Goal: Check status: Check status

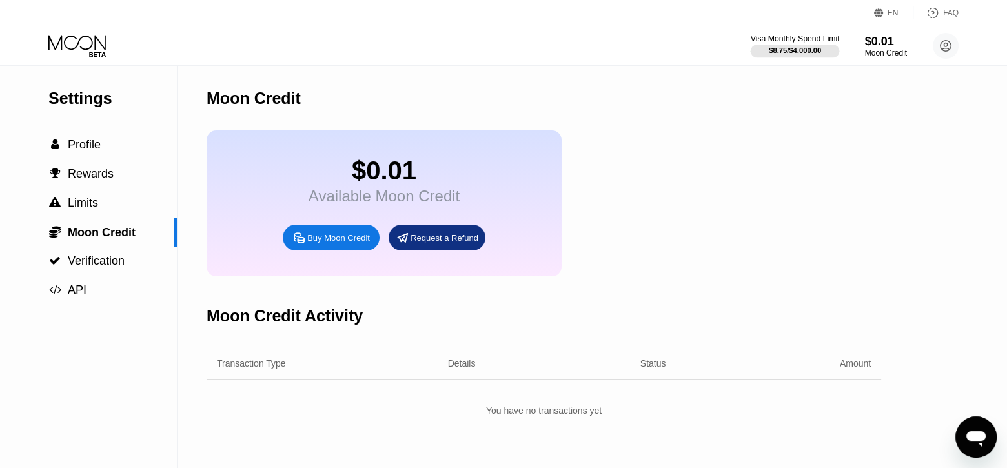
click at [803, 42] on div "Visa Monthly Spend Limit" at bounding box center [794, 38] width 89 height 9
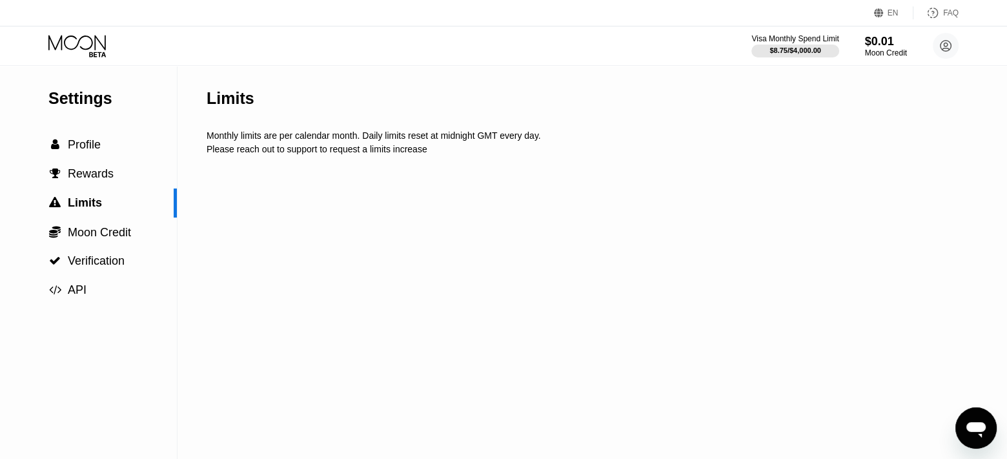
click at [100, 92] on div "Settings" at bounding box center [112, 98] width 128 height 19
click at [76, 99] on div "Settings" at bounding box center [112, 98] width 128 height 19
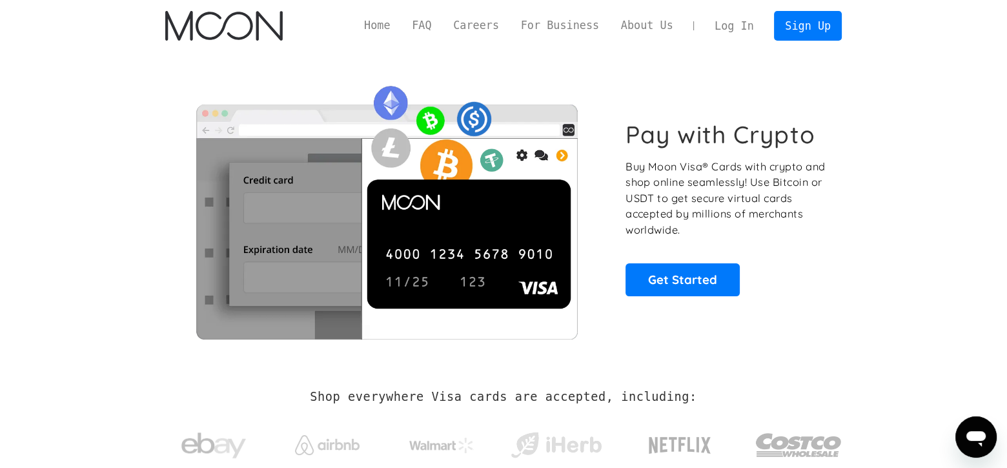
click at [745, 23] on link "Log In" at bounding box center [733, 26] width 61 height 28
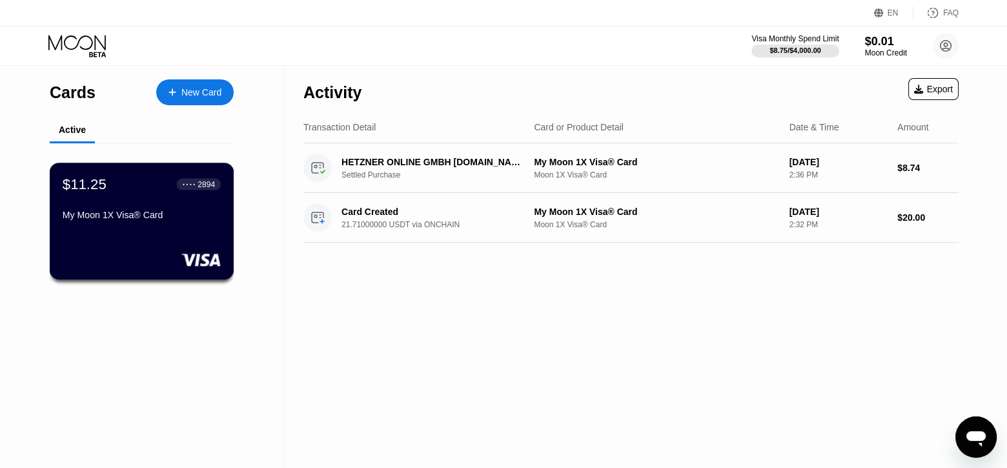
click at [173, 220] on div "My Moon 1X Visa® Card" at bounding box center [142, 215] width 158 height 10
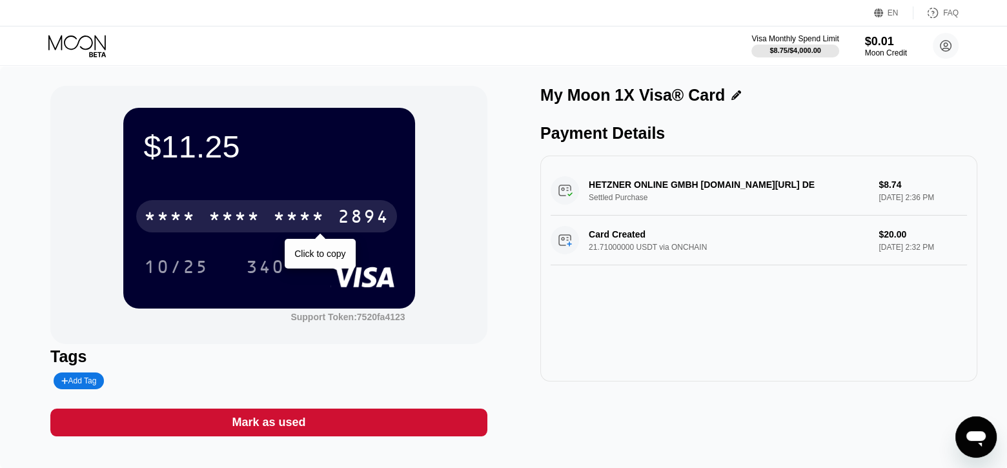
click at [334, 229] on div "* * * * * * * * * * * * 2894" at bounding box center [266, 216] width 261 height 32
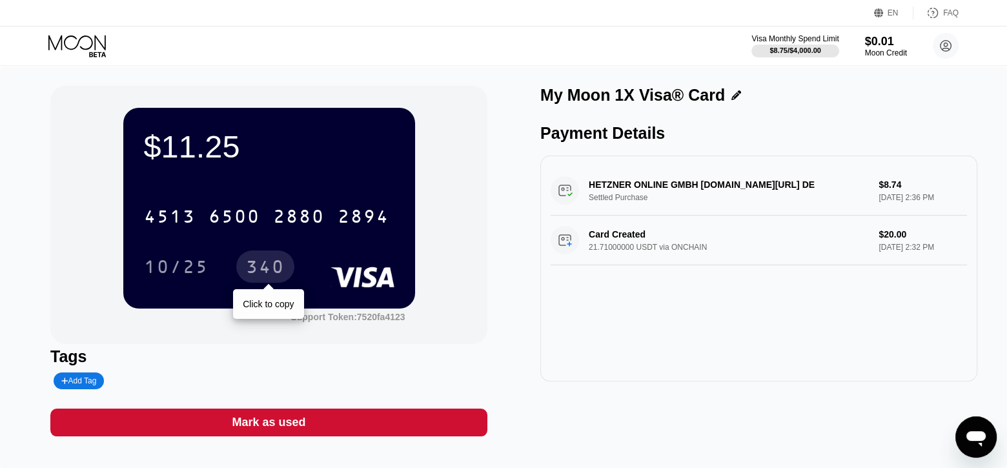
click at [257, 263] on div "340" at bounding box center [265, 268] width 39 height 21
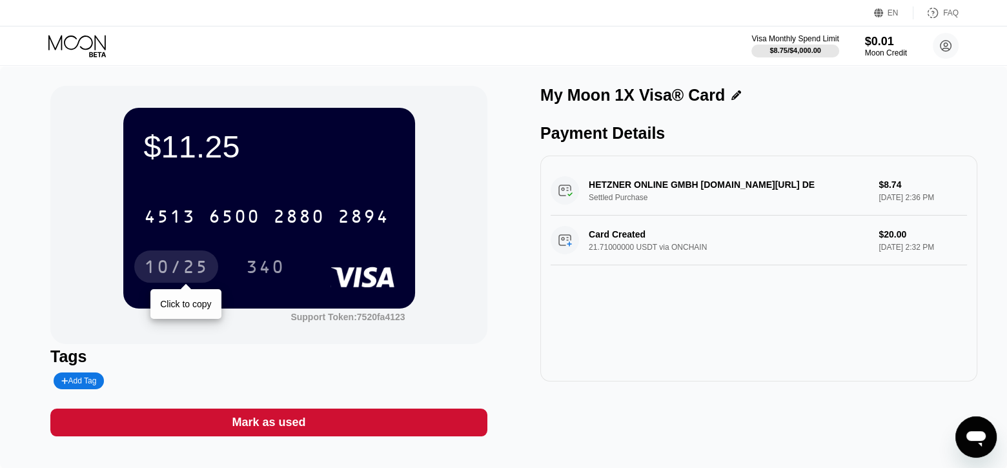
click at [184, 270] on div "10/25" at bounding box center [176, 268] width 65 height 21
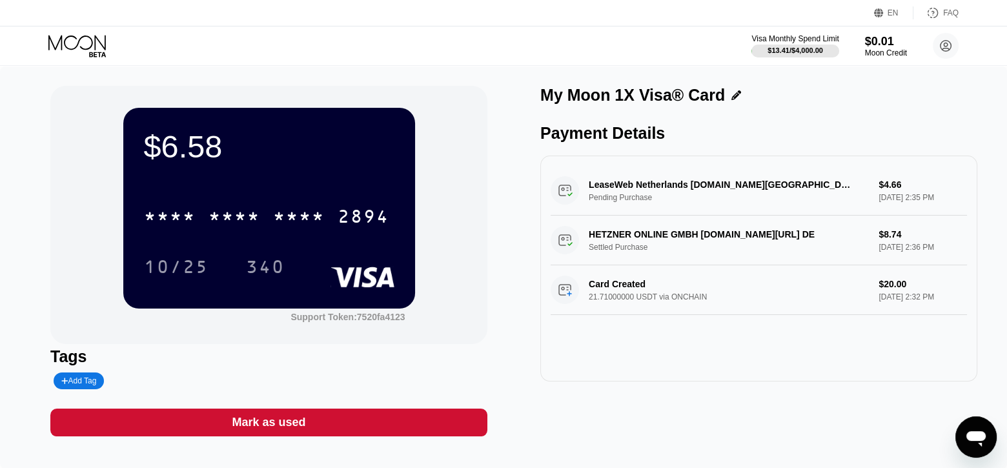
click at [678, 197] on div "LeaseWeb Netherlands B.V.Amsterdam NL Pending Purchase $4.66 Aug 20, 2025 2:35 …" at bounding box center [758, 191] width 416 height 50
click at [563, 195] on div "LeaseWeb Netherlands [DOMAIN_NAME][GEOGRAPHIC_DATA] [GEOGRAPHIC_DATA] Pending P…" at bounding box center [758, 191] width 416 height 50
click at [683, 197] on div "LeaseWeb Netherlands B.V.Amsterdam NL Pending Purchase $4.66 Aug 20, 2025 2:35 …" at bounding box center [758, 191] width 416 height 50
click at [701, 184] on div "LeaseWeb Netherlands B.V.Amsterdam NL Pending Purchase $4.66 Aug 20, 2025 2:35 …" at bounding box center [758, 191] width 416 height 50
click at [889, 201] on div "LeaseWeb Netherlands B.V.Amsterdam NL Pending Purchase $4.66 Aug 20, 2025 2:35 …" at bounding box center [758, 191] width 416 height 50
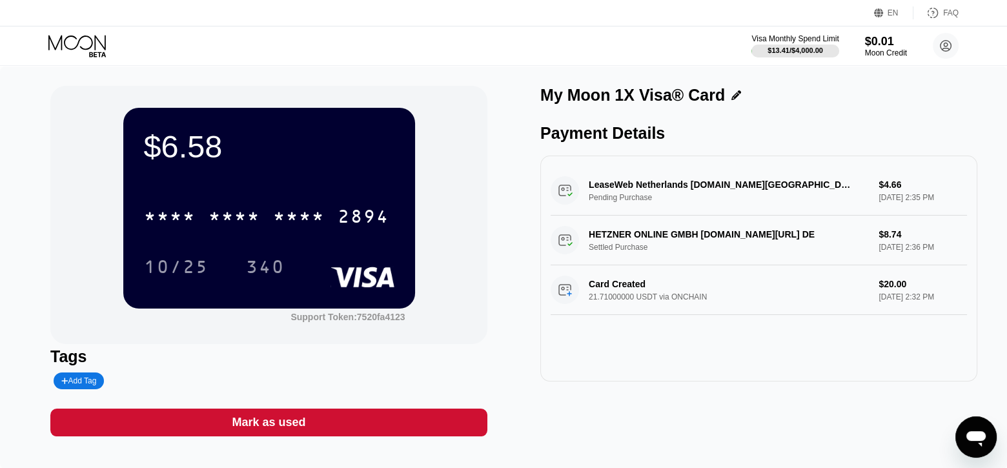
click at [557, 194] on div "LeaseWeb Netherlands B.V.Amsterdam NL Pending Purchase $4.66 Aug 20, 2025 2:35 …" at bounding box center [758, 191] width 416 height 50
drag, startPoint x: 560, startPoint y: 194, endPoint x: 561, endPoint y: 203, distance: 9.1
click at [561, 194] on div "LeaseWeb Netherlands [DOMAIN_NAME][GEOGRAPHIC_DATA] [GEOGRAPHIC_DATA] Pending P…" at bounding box center [758, 191] width 416 height 50
click at [570, 295] on div "Card Created 21.71000000 USDT via ONCHAIN $20.00 Aug 14, 2025 2:32 PM" at bounding box center [758, 290] width 416 height 50
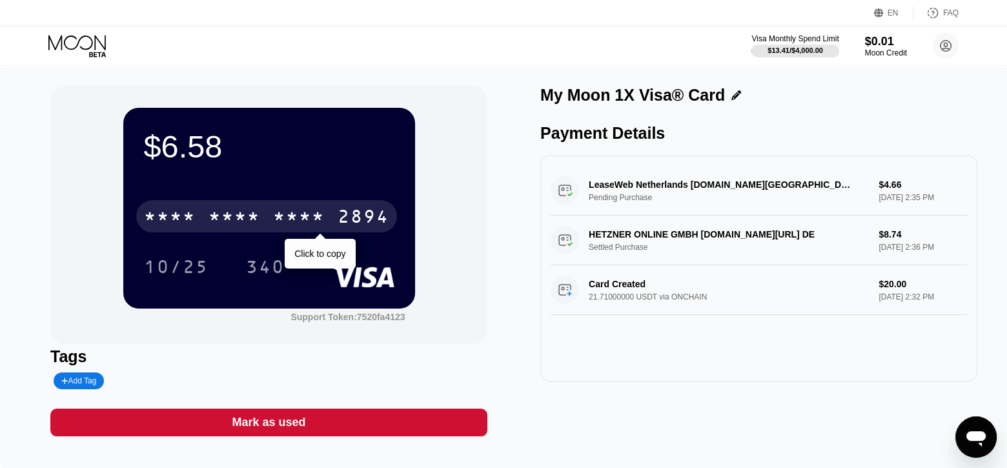
click at [249, 218] on div "* * * *" at bounding box center [234, 218] width 52 height 21
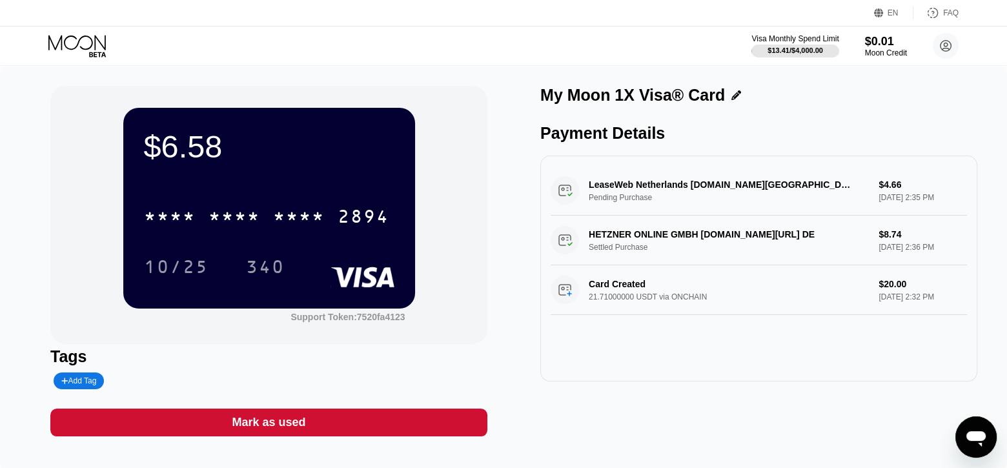
click at [203, 154] on div "$6.58" at bounding box center [269, 146] width 250 height 36
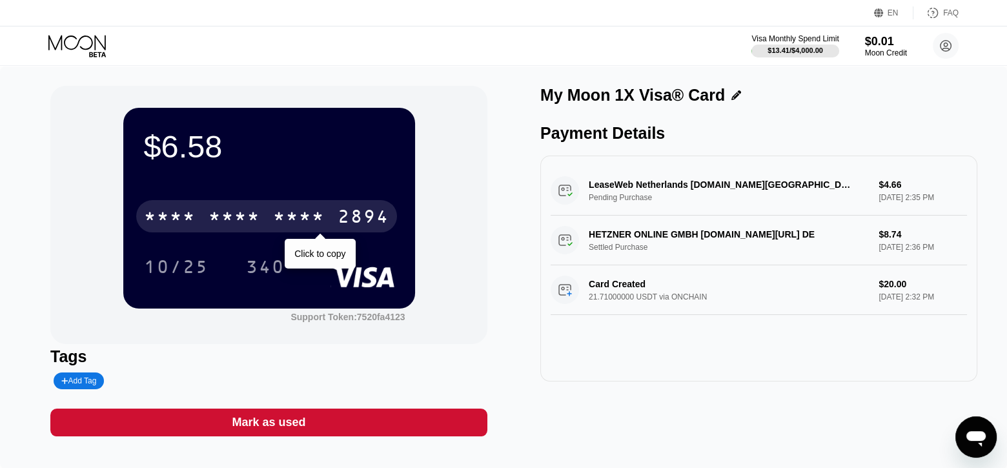
click at [234, 210] on div "* * * *" at bounding box center [234, 218] width 52 height 21
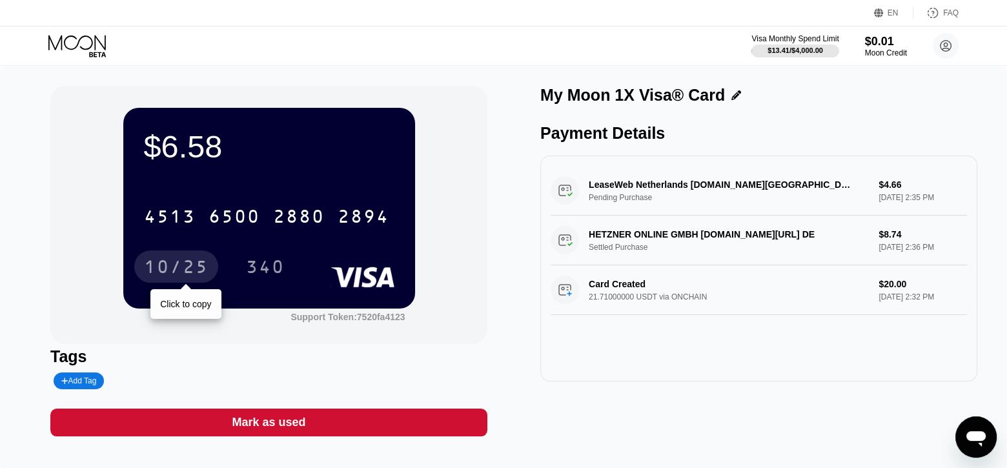
click at [173, 268] on div "10/25" at bounding box center [176, 268] width 65 height 21
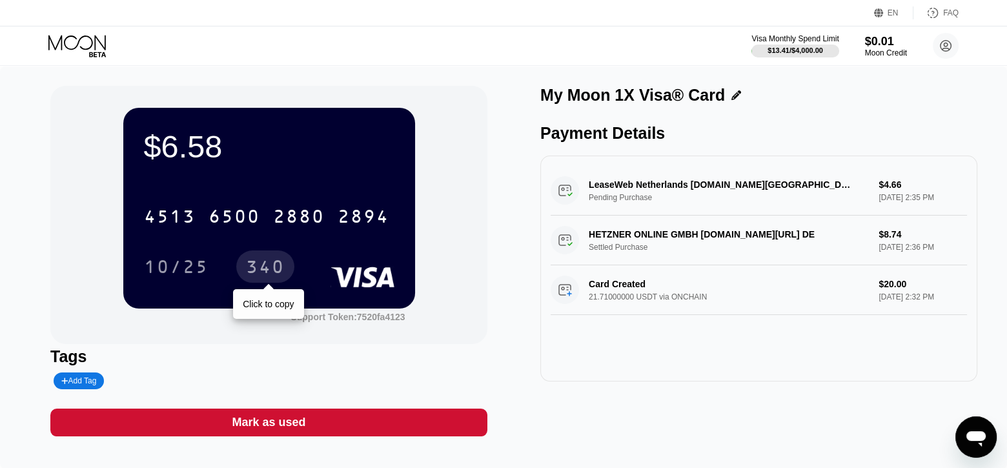
click at [268, 274] on div "340" at bounding box center [265, 268] width 39 height 21
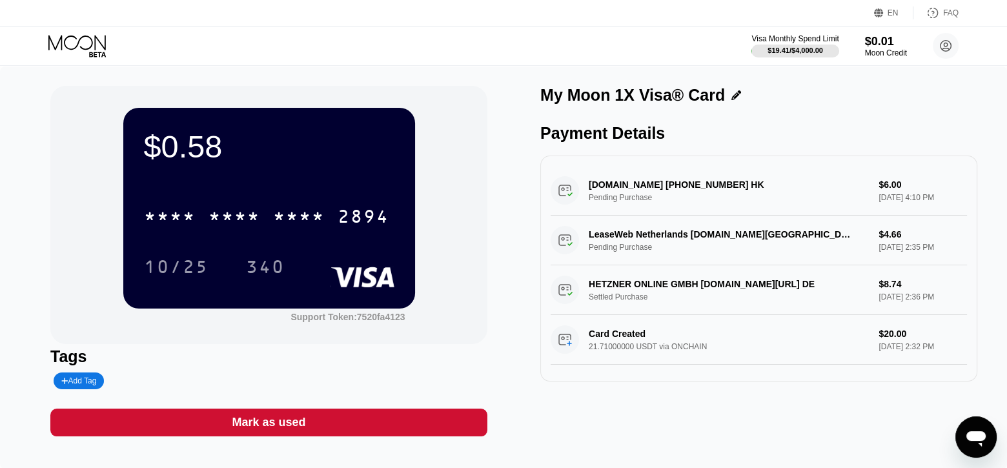
click at [630, 196] on div "HOSTVDS.COM +85281914727 HK Pending Purchase $6.00 Aug 20, 2025 4:10 PM" at bounding box center [758, 191] width 416 height 50
drag, startPoint x: 641, startPoint y: 241, endPoint x: 628, endPoint y: 249, distance: 15.1
click at [641, 242] on div "LeaseWeb Netherlands B.V.Amsterdam NL Pending Purchase $4.66 Aug 20, 2025 2:35 …" at bounding box center [758, 241] width 416 height 50
click at [561, 301] on div "HETZNER ONLINE GMBH HETZNER.COM/ DE Settled Purchase $8.74 Aug 14, 2025 2:36 PM" at bounding box center [758, 290] width 416 height 50
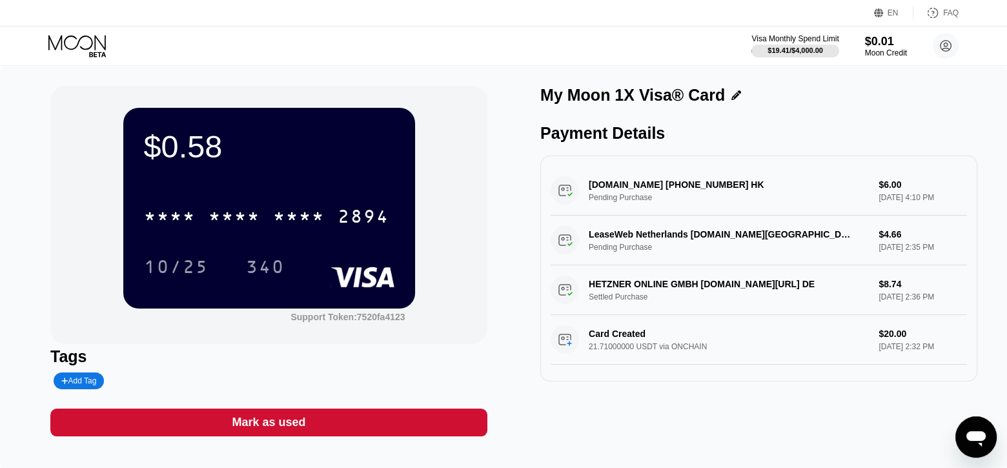
click at [931, 216] on div "HOSTVDS.COM +85281914727 HK Pending Purchase $6.00 Aug 20, 2025 4:10 PM" at bounding box center [758, 191] width 416 height 50
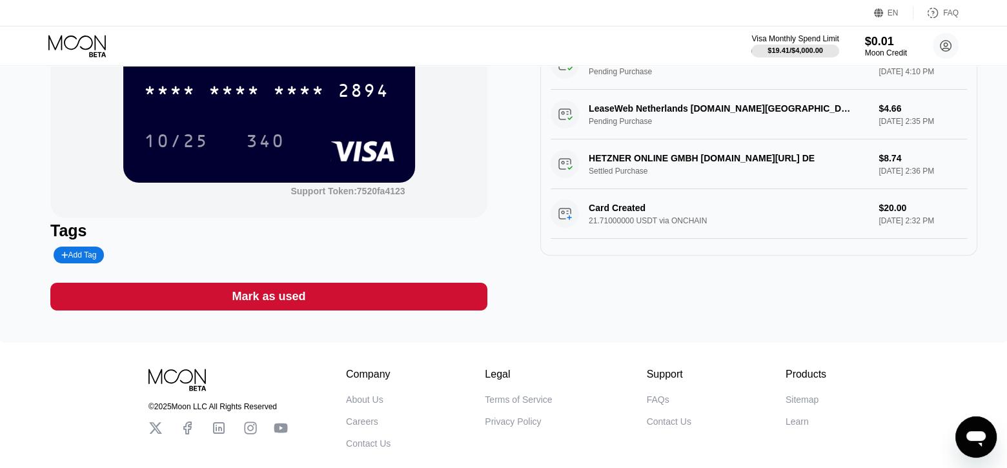
scroll to position [9, 0]
